Goal: Information Seeking & Learning: Learn about a topic

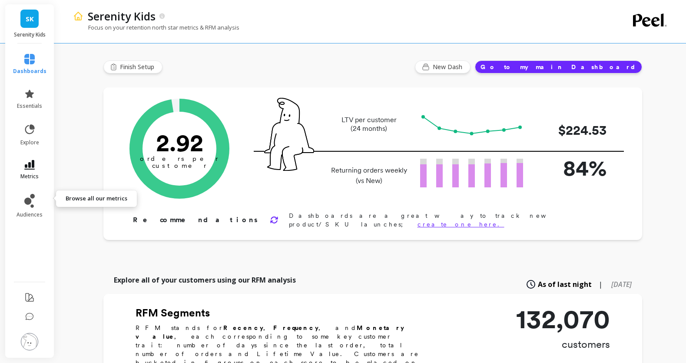
click at [35, 169] on icon at bounding box center [29, 165] width 10 height 10
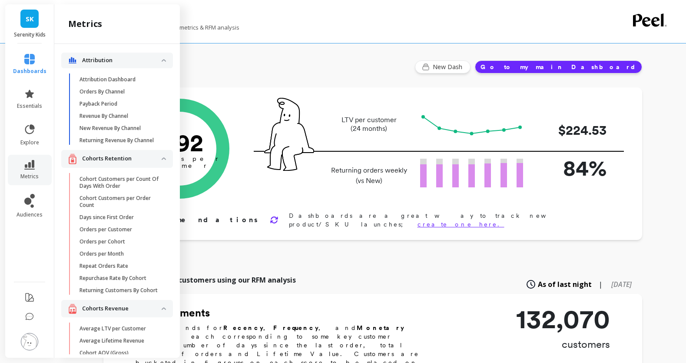
click at [116, 65] on p "Attribution" at bounding box center [121, 60] width 79 height 9
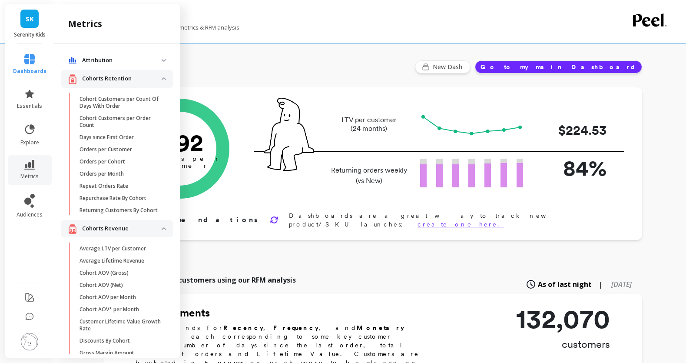
click at [114, 83] on p "Cohorts Retention" at bounding box center [121, 78] width 79 height 9
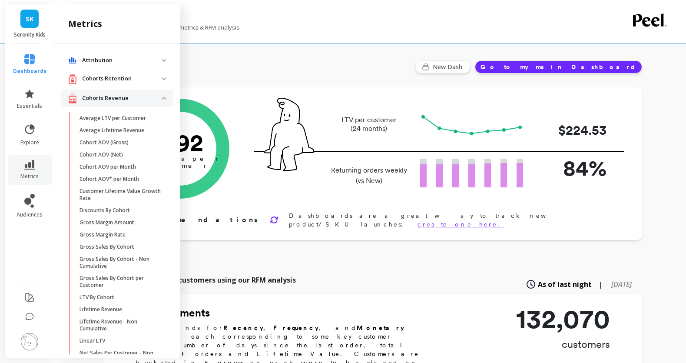
click at [116, 102] on p "Cohorts Revenue" at bounding box center [121, 98] width 79 height 9
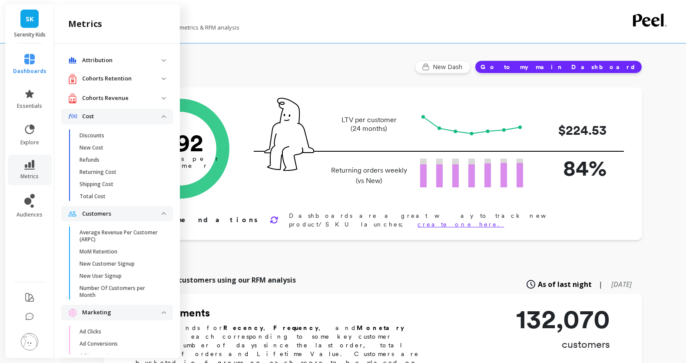
click at [110, 121] on p "Cost" at bounding box center [121, 116] width 79 height 9
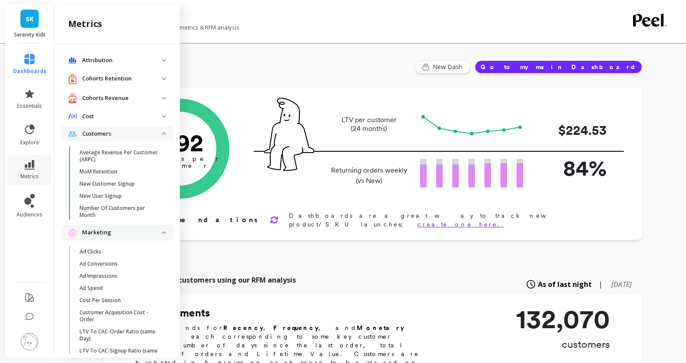
click at [114, 138] on p "Customers" at bounding box center [121, 133] width 79 height 9
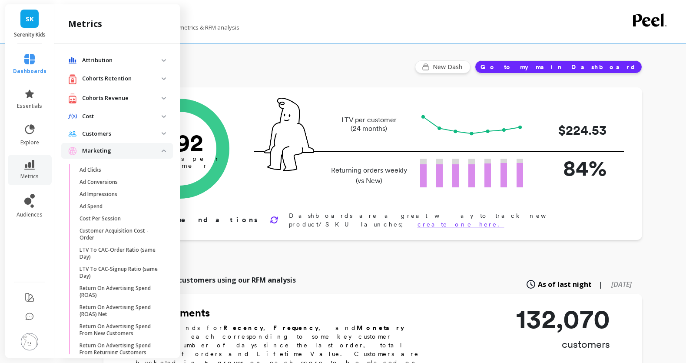
click at [114, 155] on div "Marketing" at bounding box center [114, 150] width 93 height 9
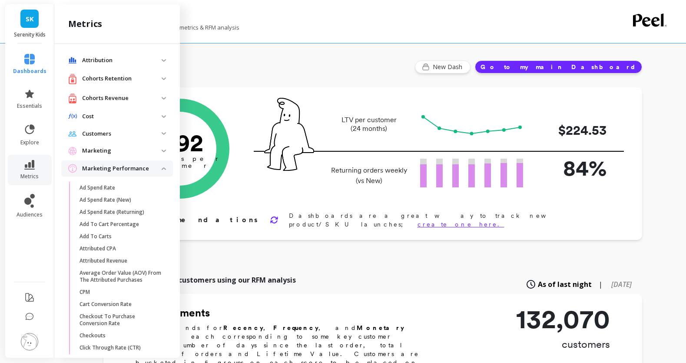
click at [115, 173] on p "Marketing Performance" at bounding box center [121, 168] width 79 height 9
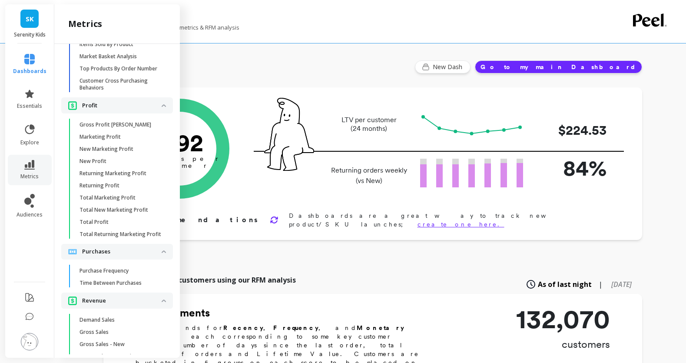
scroll to position [539, 0]
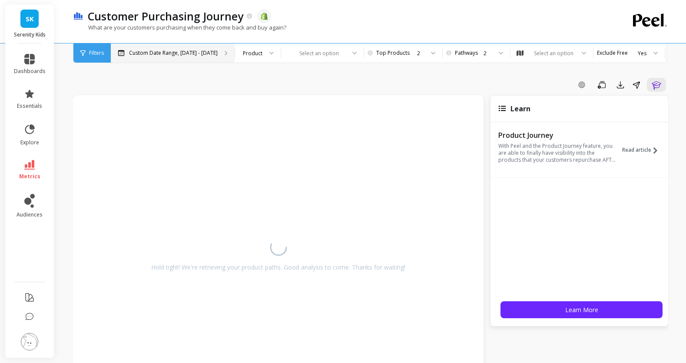
click at [218, 54] on p "Custom Date Range, [DATE] - [DATE]" at bounding box center [173, 52] width 89 height 7
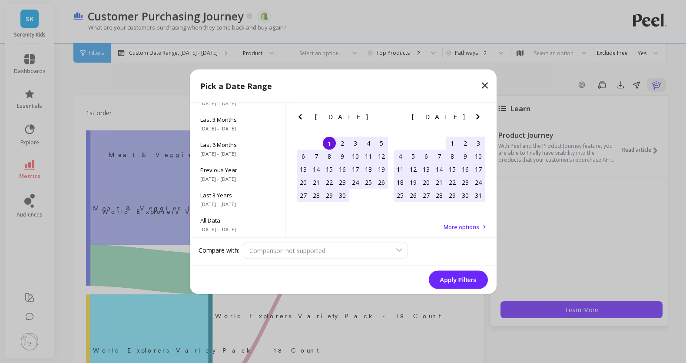
scroll to position [144, 0]
click at [299, 119] on icon "Previous Month" at bounding box center [299, 116] width 3 height 5
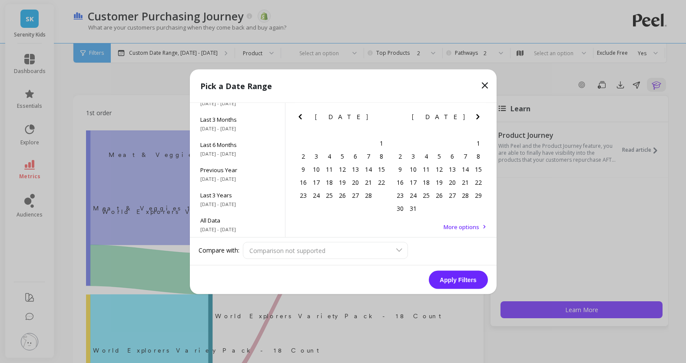
click at [299, 119] on icon "Previous Month" at bounding box center [299, 116] width 3 height 5
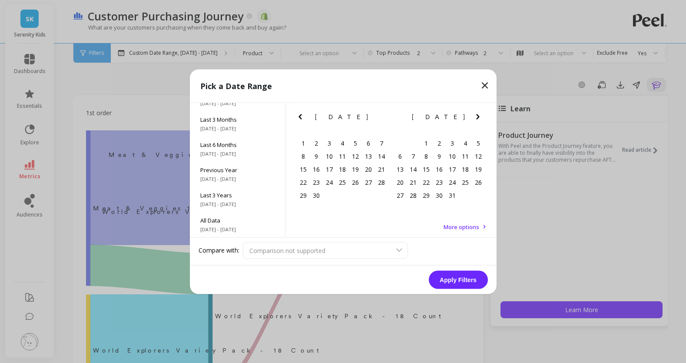
click at [299, 119] on icon "Previous Month" at bounding box center [299, 116] width 3 height 5
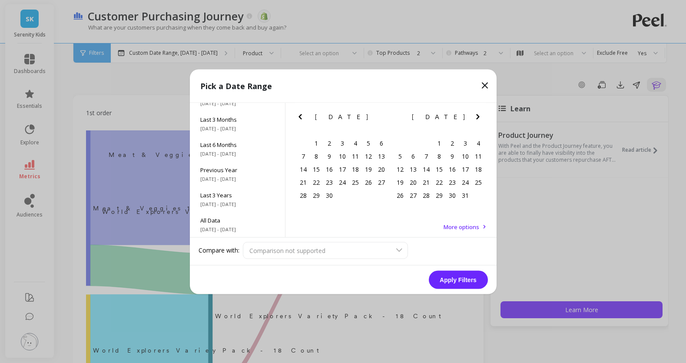
click at [299, 119] on icon "Previous Month" at bounding box center [299, 116] width 3 height 5
click at [416, 144] on div "1" at bounding box center [412, 142] width 13 height 13
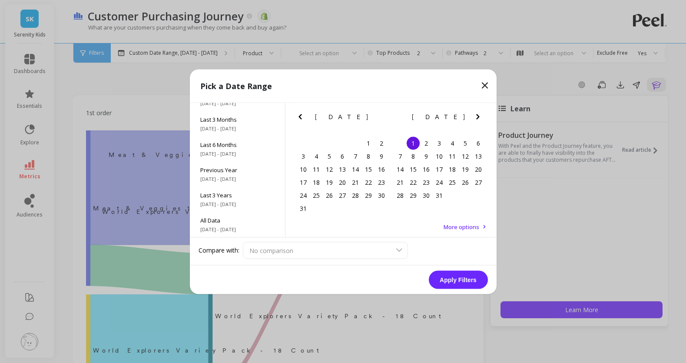
click at [480, 119] on icon "Next Month" at bounding box center [477, 116] width 10 height 10
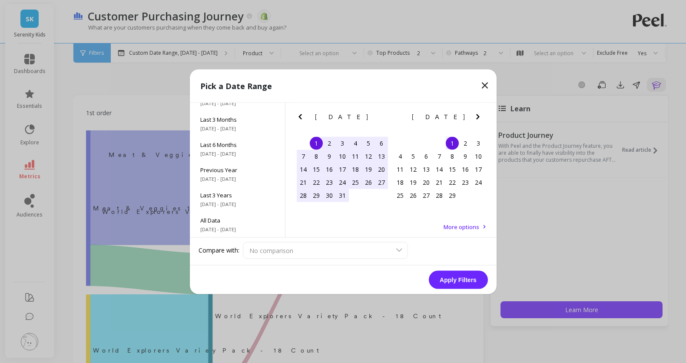
click at [480, 119] on icon "Next Month" at bounding box center [477, 116] width 10 height 10
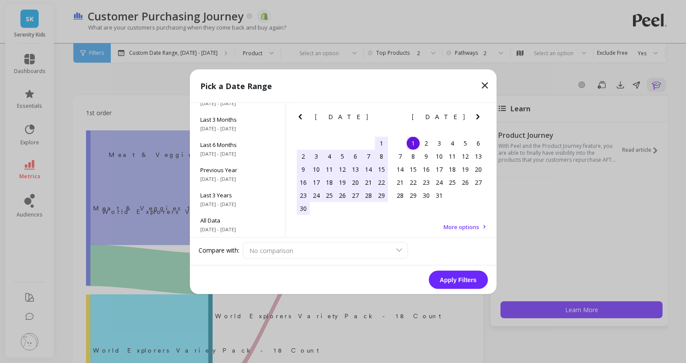
click at [480, 119] on icon "Next Month" at bounding box center [477, 116] width 10 height 10
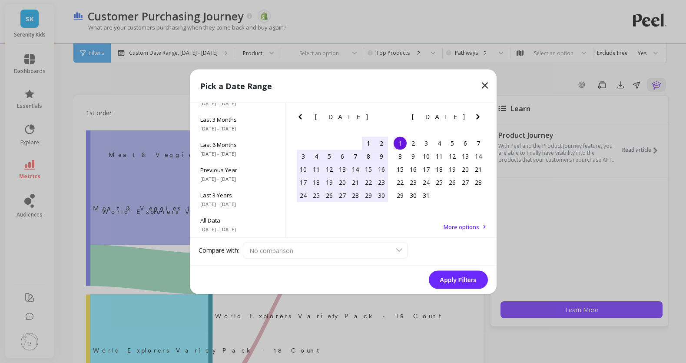
click at [480, 119] on icon "Next Month" at bounding box center [477, 116] width 10 height 10
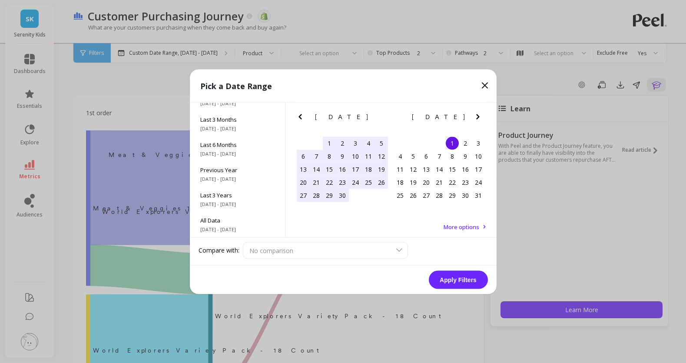
click at [480, 119] on icon "Next Month" at bounding box center [477, 116] width 10 height 10
click at [294, 217] on div "[DATE] Su Mo Tu We Th Fr Sa 27 28 29 30 31 1 2 3 4 5 6 7 8 9 10 11 12 13 14 15 …" at bounding box center [342, 159] width 97 height 115
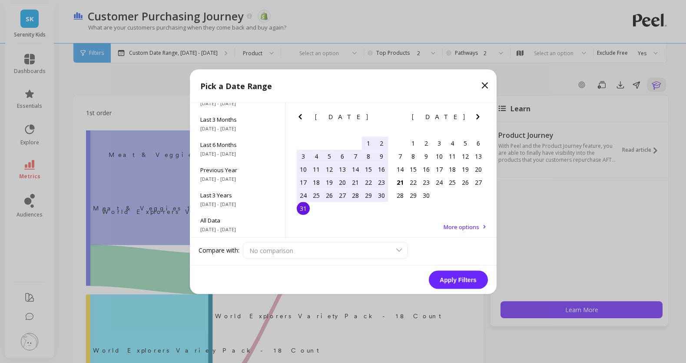
click at [297, 214] on div "31" at bounding box center [303, 207] width 13 height 13
click at [459, 284] on button "Apply Filters" at bounding box center [458, 279] width 59 height 18
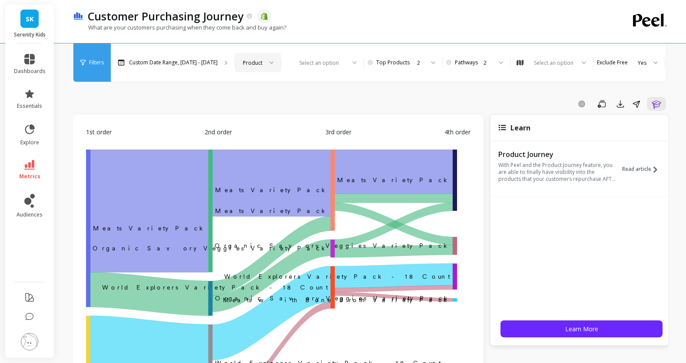
click at [262, 59] on div "Product" at bounding box center [253, 63] width 20 height 8
click at [275, 99] on div "Product Type" at bounding box center [258, 103] width 34 height 8
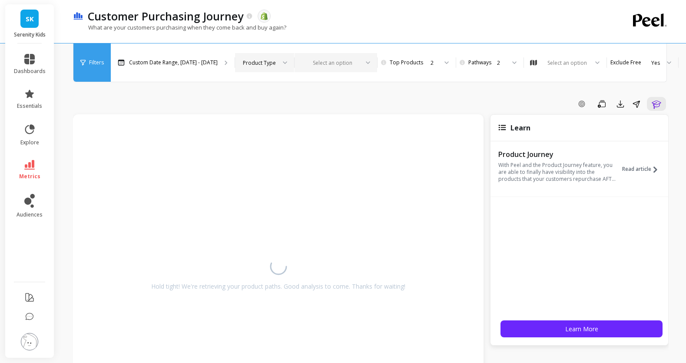
click at [359, 59] on div at bounding box center [330, 63] width 56 height 8
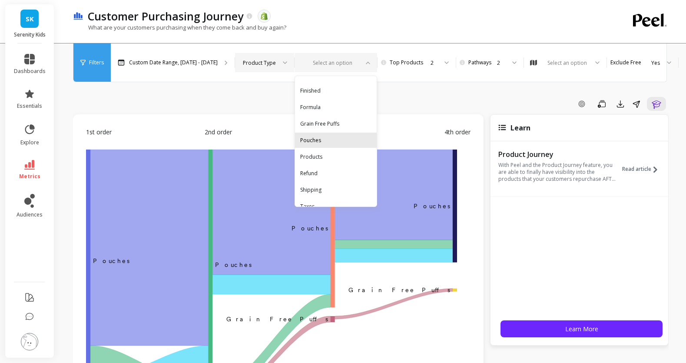
scroll to position [23, 0]
click at [371, 142] on div "Products" at bounding box center [335, 146] width 71 height 8
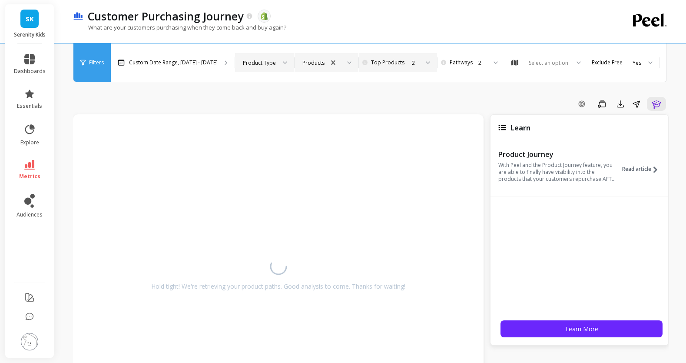
click at [419, 59] on div "2" at bounding box center [396, 63] width 43 height 8
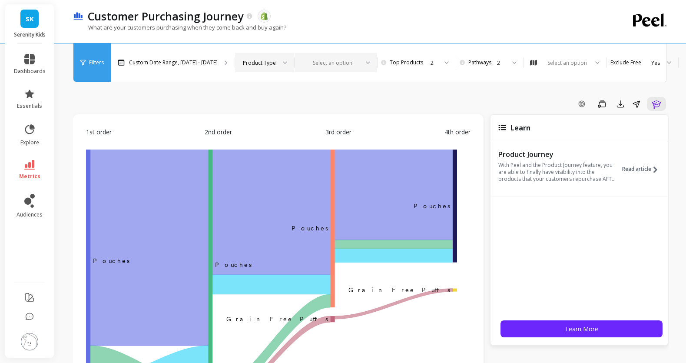
click at [359, 59] on div at bounding box center [330, 63] width 56 height 8
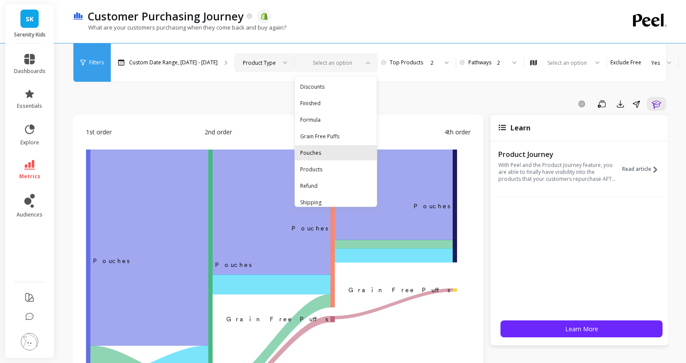
click at [371, 148] on div "Pouches" at bounding box center [335, 152] width 71 height 8
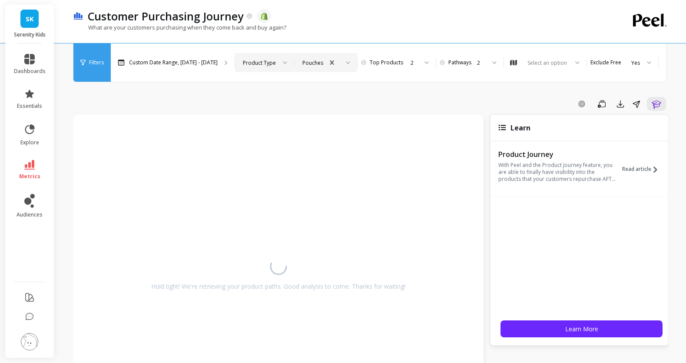
click at [287, 53] on div at bounding box center [282, 62] width 10 height 19
click at [288, 115] on div "SKU" at bounding box center [265, 119] width 48 height 8
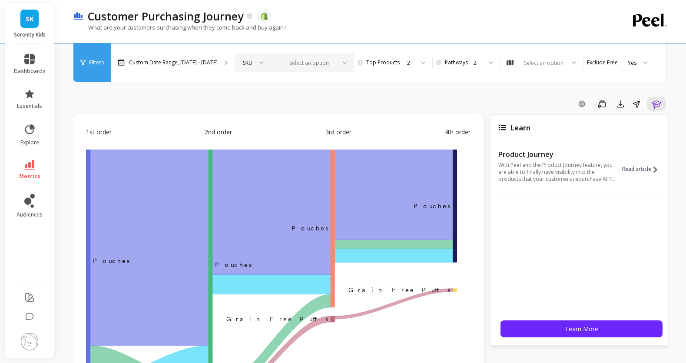
click at [335, 59] on div at bounding box center [307, 63] width 56 height 8
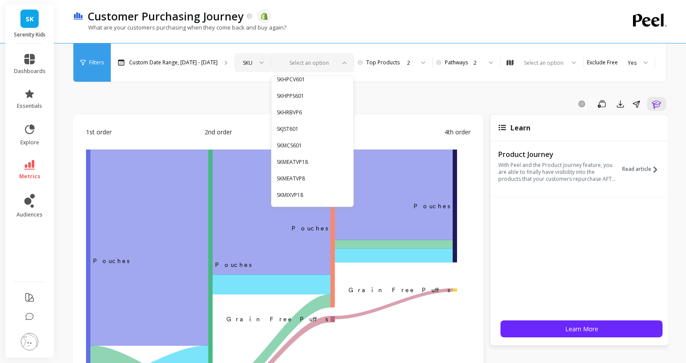
scroll to position [517, 0]
click at [348, 126] on div "SKMEATVP18" at bounding box center [312, 130] width 71 height 8
